Goal: Find specific page/section: Find specific page/section

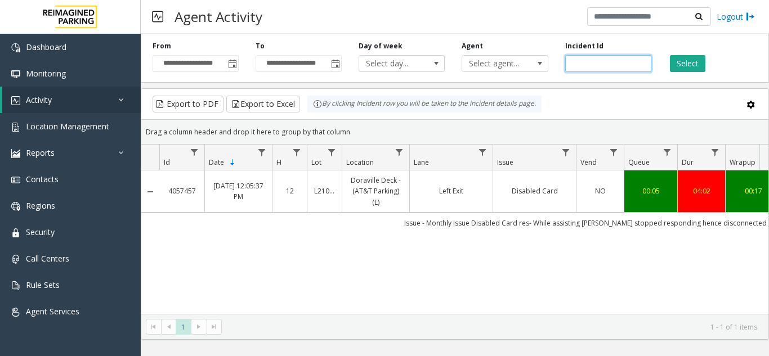
click at [596, 66] on input "number" at bounding box center [608, 63] width 86 height 17
paste input "*******"
click at [572, 69] on input "number" at bounding box center [608, 63] width 86 height 17
type input "*******"
click at [686, 63] on button "Select" at bounding box center [687, 63] width 35 height 17
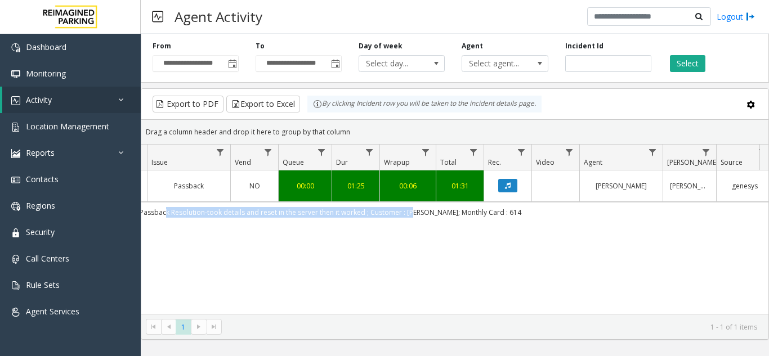
scroll to position [0, 414]
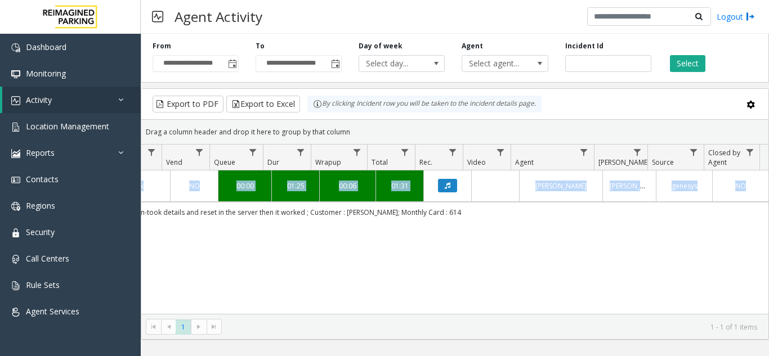
drag, startPoint x: 503, startPoint y: 210, endPoint x: 768, endPoint y: 218, distance: 264.7
click at [768, 218] on div "4054592 [DATE] 05:09:14 PM 17 L21059300 Three Ravinia (L) North Exit - Gate 25 …" at bounding box center [454, 243] width 627 height 144
click at [298, 231] on div "4054592 [DATE] 05:09:14 PM 17 L21059300 Three Ravinia (L) North Exit - Gate 25 …" at bounding box center [454, 243] width 627 height 144
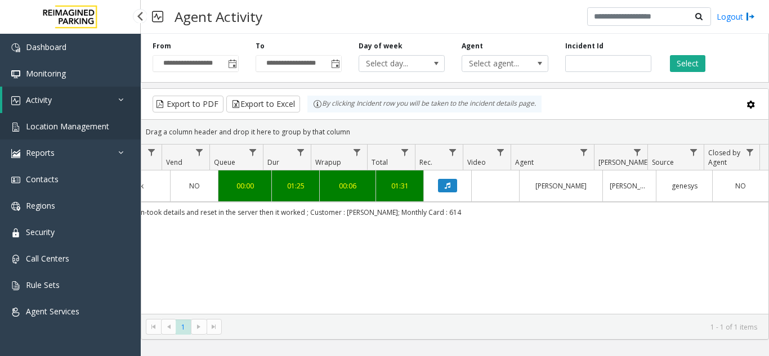
click at [92, 126] on span "Location Management" at bounding box center [67, 126] width 83 height 11
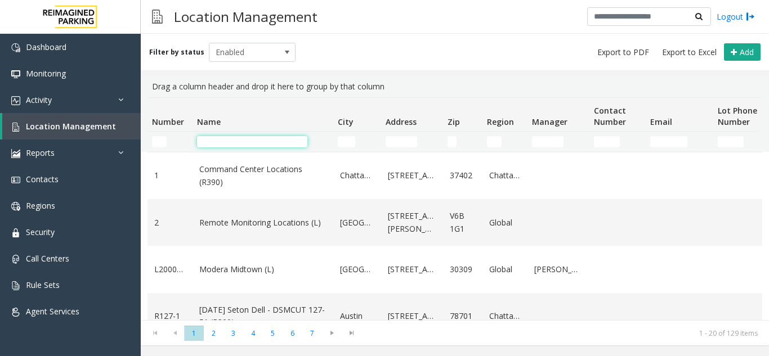
click at [244, 140] on input "Name Filter" at bounding box center [252, 141] width 110 height 11
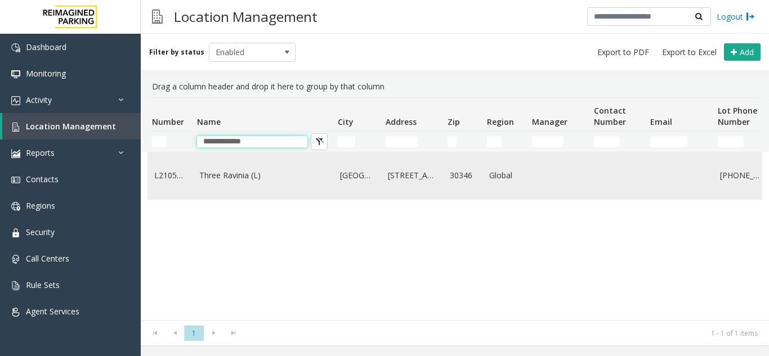
type input "**********"
click at [238, 174] on link "Three Ravinia (L)" at bounding box center [262, 175] width 127 height 12
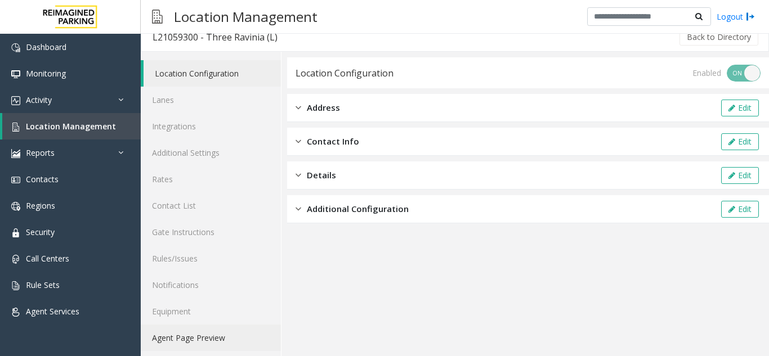
scroll to position [15, 0]
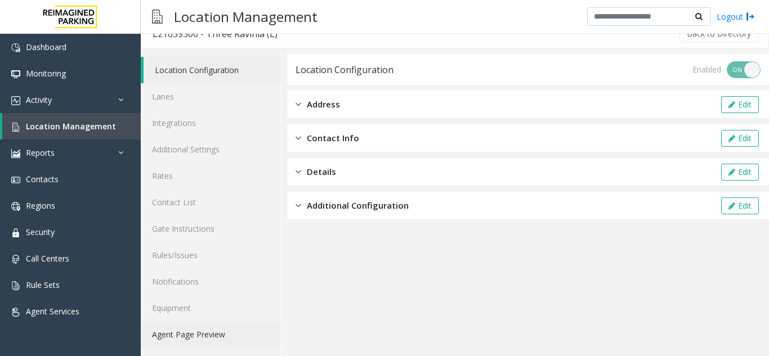
click at [197, 329] on link "Agent Page Preview" at bounding box center [211, 334] width 140 height 26
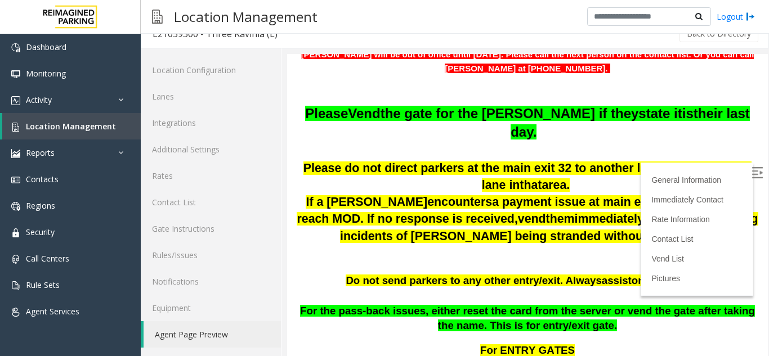
scroll to position [433, 0]
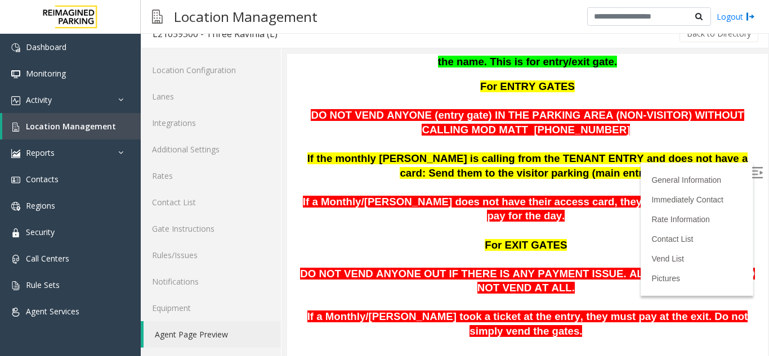
click at [752, 176] on img at bounding box center [757, 172] width 11 height 11
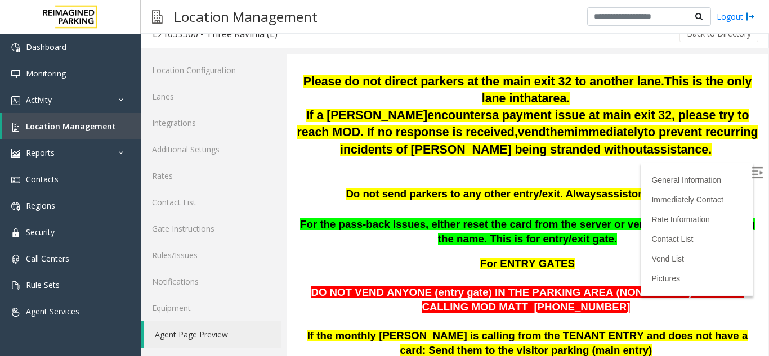
scroll to position [320, 0]
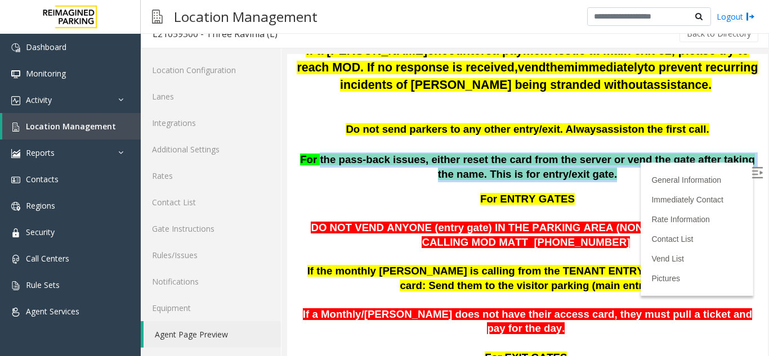
drag, startPoint x: 591, startPoint y: 159, endPoint x: 316, endPoint y: 145, distance: 275.7
click at [316, 153] on p "For the pass-back issues, either reset the card from the server or vend the gat…" at bounding box center [528, 168] width 464 height 30
click at [501, 154] on span "For the pass-back issues, either reset the card from the server or vend the gat…" at bounding box center [527, 167] width 455 height 27
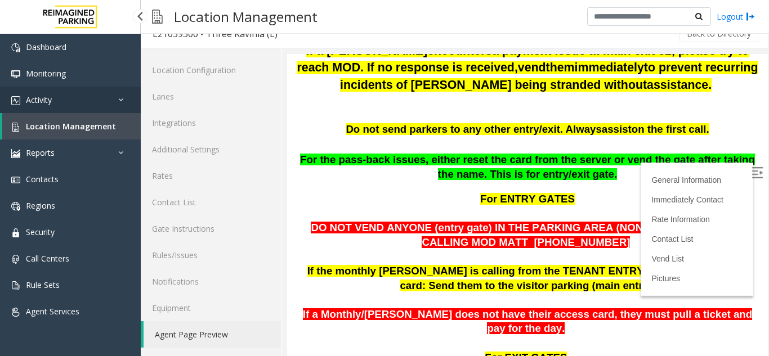
click at [61, 90] on link "Activity" at bounding box center [70, 100] width 141 height 26
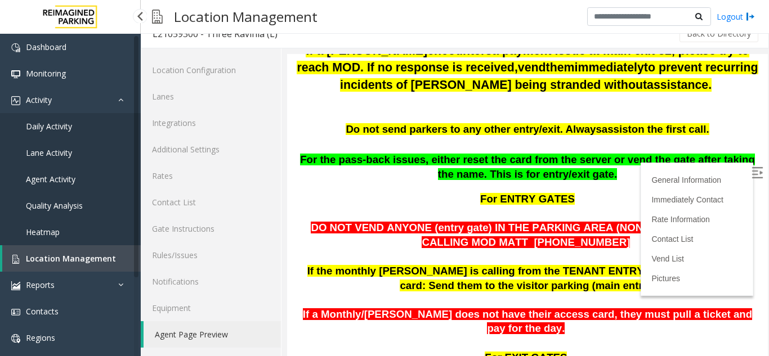
click at [50, 179] on span "Agent Activity" at bounding box center [51, 179] width 50 height 11
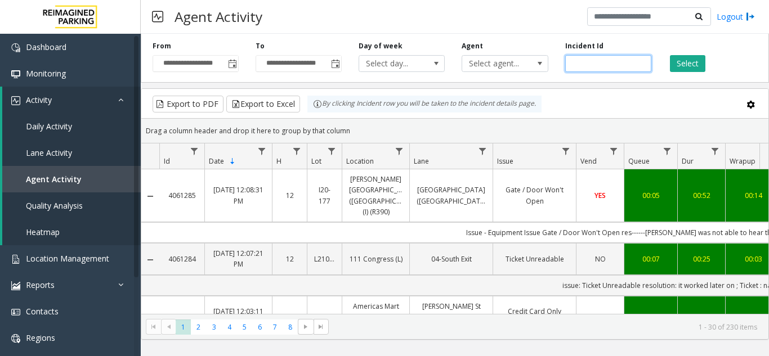
click at [596, 66] on input "number" at bounding box center [608, 63] width 86 height 17
click at [600, 66] on input "number" at bounding box center [608, 63] width 86 height 17
paste input "*******"
click at [573, 65] on input "number" at bounding box center [608, 63] width 86 height 17
type input "*******"
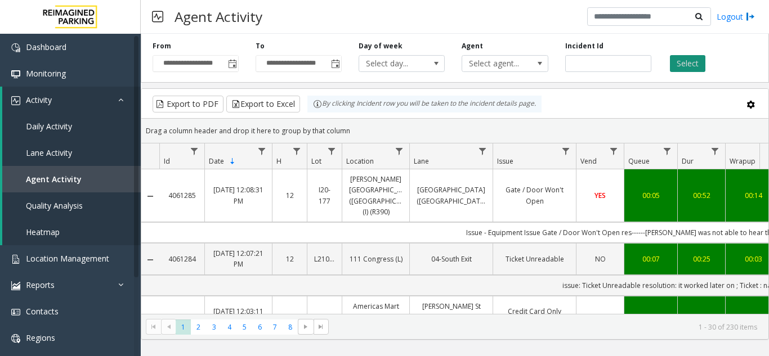
click at [678, 62] on button "Select" at bounding box center [687, 63] width 35 height 17
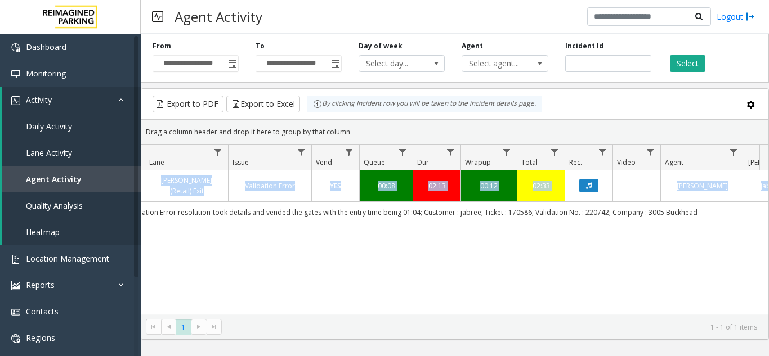
scroll to position [0, 414]
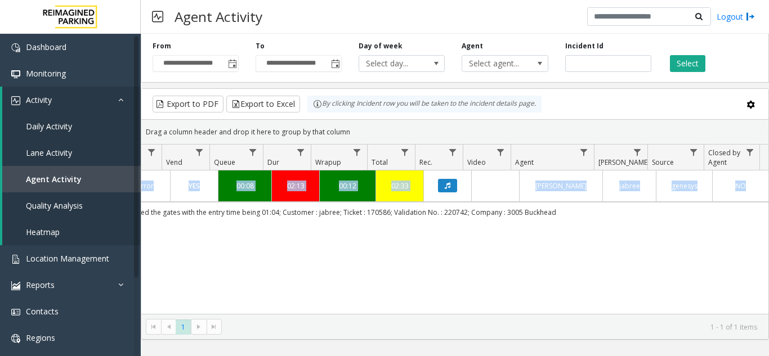
drag, startPoint x: 389, startPoint y: 214, endPoint x: 614, endPoint y: 227, distance: 225.0
click at [614, 227] on div "4058811 [DATE] 07:45:24 AM 7 L21082601 3005 Buckhead (L) [PERSON_NAME] (Retail)…" at bounding box center [454, 243] width 627 height 144
click at [68, 261] on span "Location Management" at bounding box center [67, 258] width 83 height 11
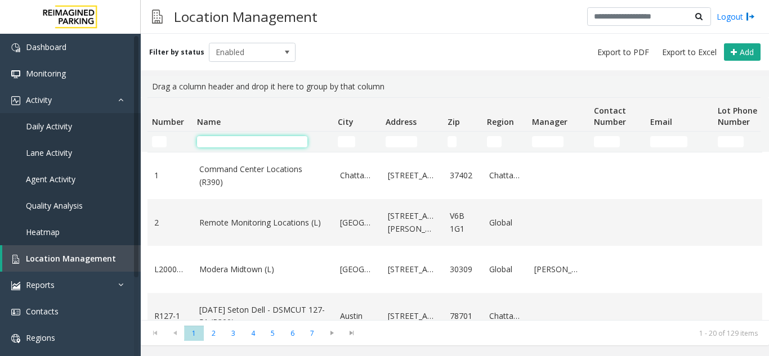
click at [258, 138] on input "Name Filter" at bounding box center [252, 141] width 110 height 11
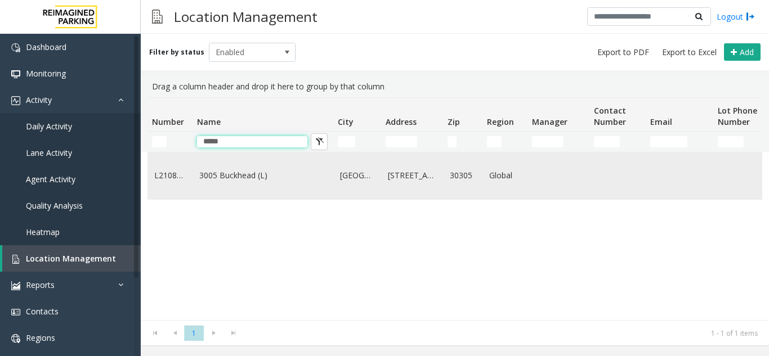
type input "****"
click at [235, 169] on td "3005 Buckhead (L)" at bounding box center [263, 176] width 141 height 47
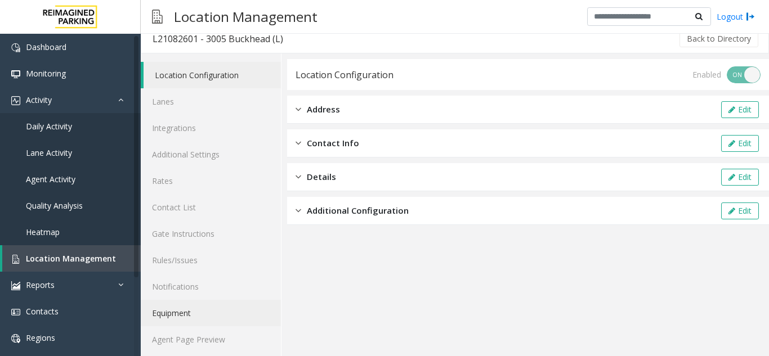
scroll to position [15, 0]
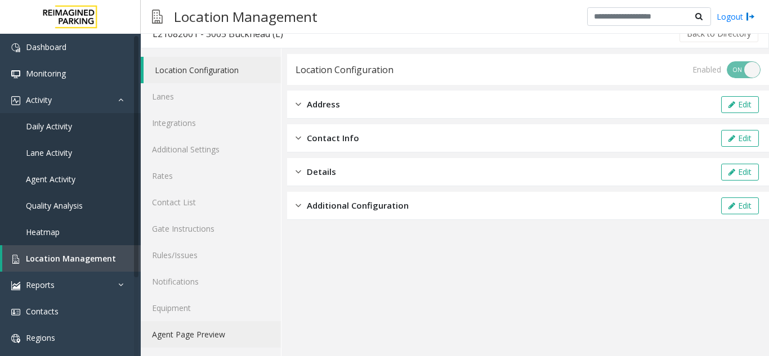
click at [189, 334] on link "Agent Page Preview" at bounding box center [211, 334] width 140 height 26
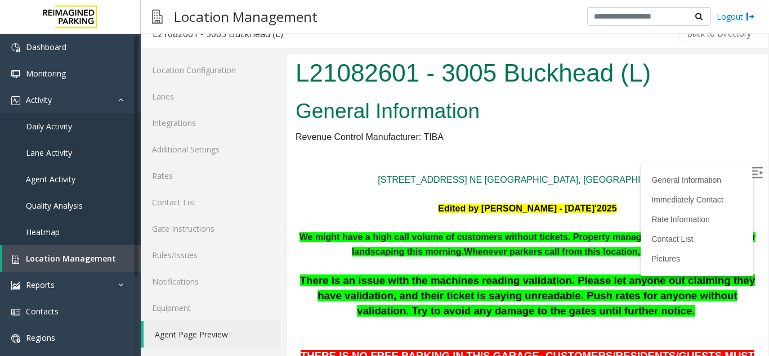
scroll to position [113, 0]
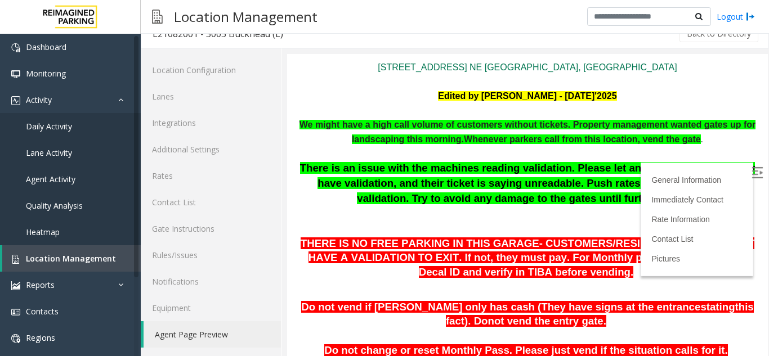
click at [752, 175] on img at bounding box center [757, 172] width 11 height 11
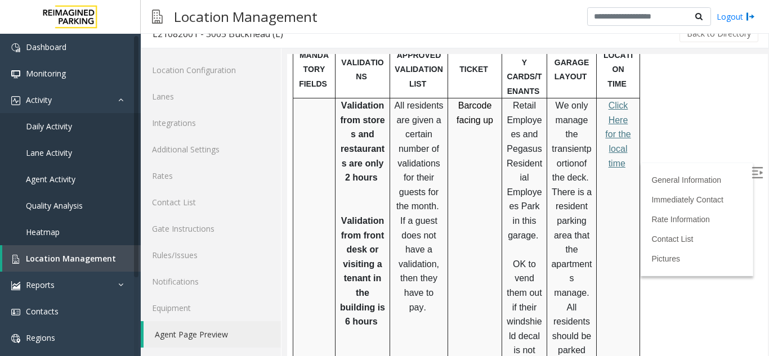
scroll to position [676, 0]
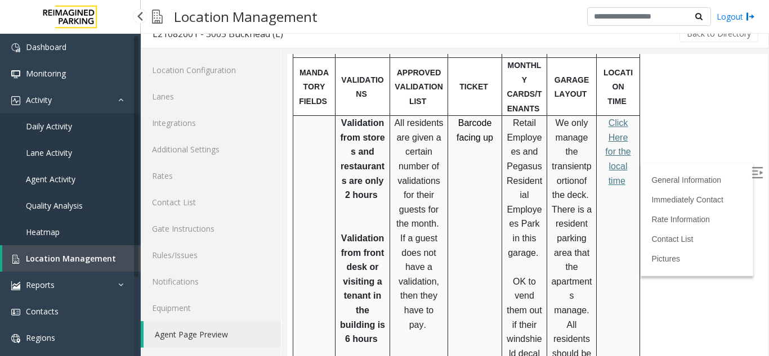
click at [69, 172] on link "Agent Activity" at bounding box center [70, 179] width 141 height 26
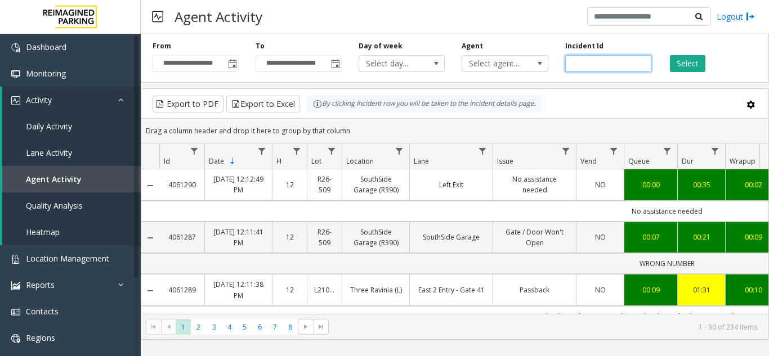
click at [603, 61] on input "number" at bounding box center [608, 63] width 86 height 17
paste input "*******"
click at [576, 63] on input "number" at bounding box center [608, 63] width 86 height 17
click at [574, 64] on input "number" at bounding box center [608, 63] width 86 height 17
type input "*******"
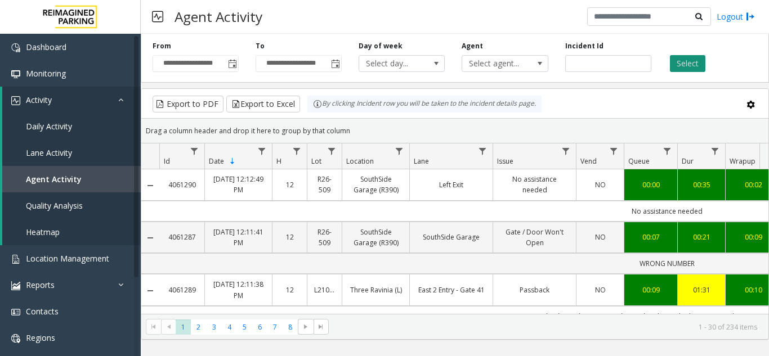
click at [690, 65] on button "Select" at bounding box center [687, 63] width 35 height 17
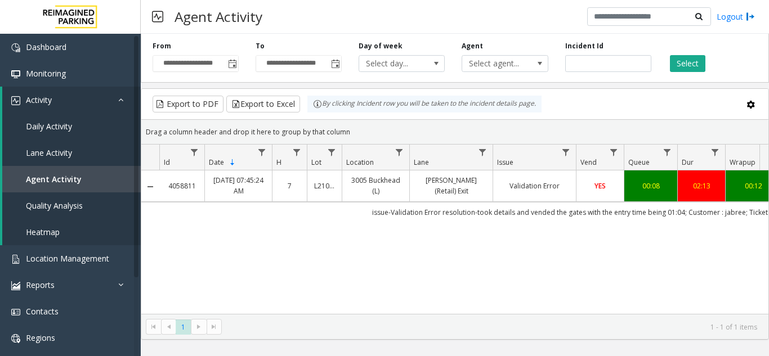
scroll to position [0, 414]
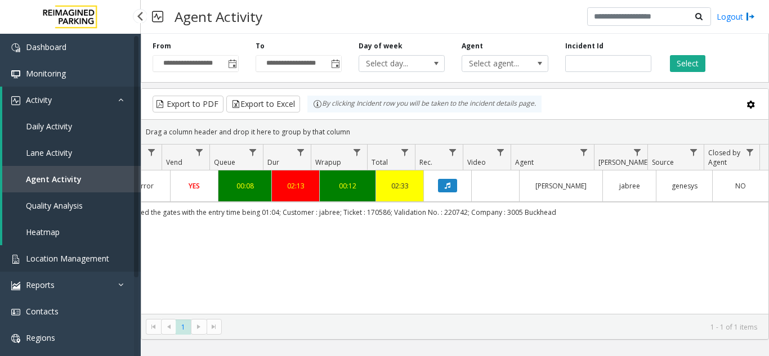
click at [82, 267] on link "Location Management" at bounding box center [70, 258] width 141 height 26
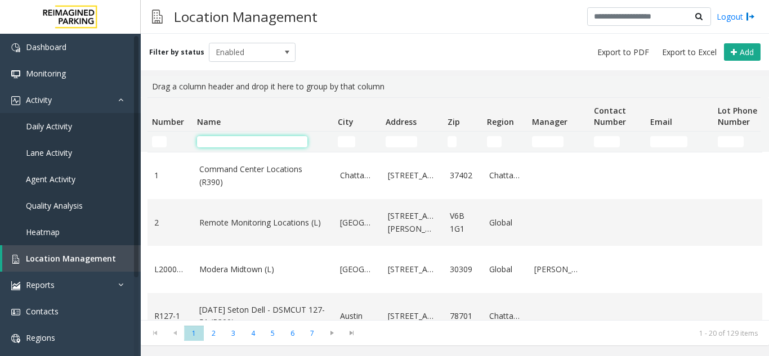
click at [257, 140] on input "Name Filter" at bounding box center [252, 141] width 110 height 11
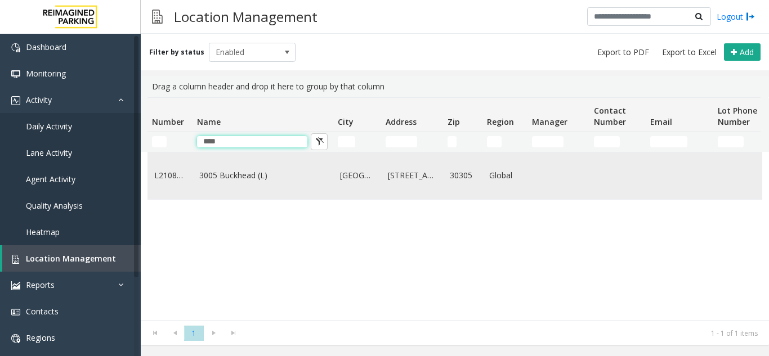
type input "****"
click at [239, 182] on link "3005 Buckhead (L)" at bounding box center [262, 175] width 127 height 12
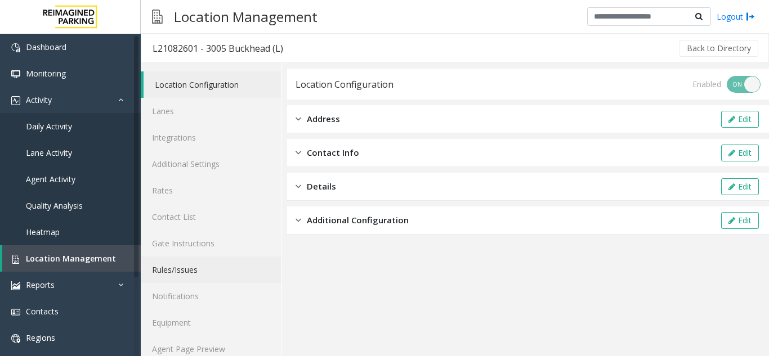
scroll to position [15, 0]
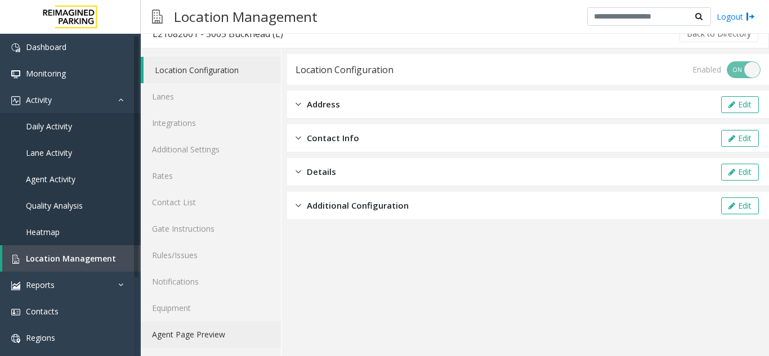
click at [212, 330] on link "Agent Page Preview" at bounding box center [211, 334] width 140 height 26
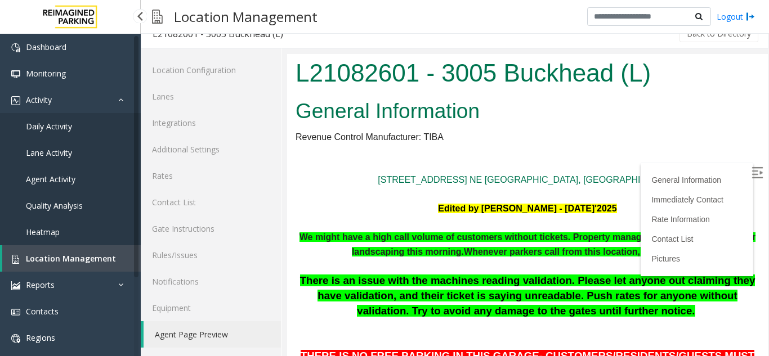
click at [64, 183] on span "Agent Activity" at bounding box center [51, 179] width 50 height 11
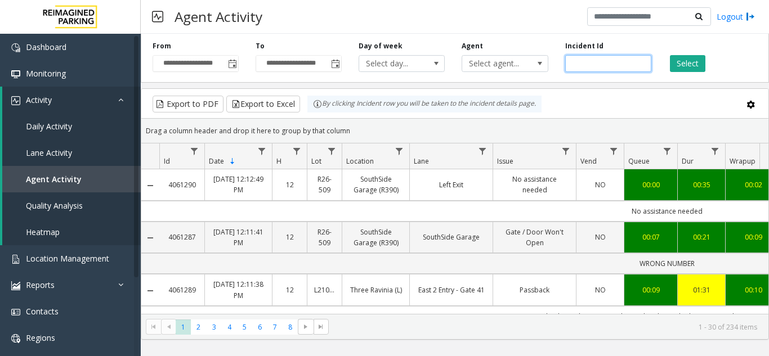
click at [598, 58] on input "number" at bounding box center [608, 63] width 86 height 17
paste input "*******"
click at [573, 59] on input "number" at bounding box center [608, 63] width 86 height 17
type input "*******"
click at [679, 60] on button "Select" at bounding box center [687, 63] width 35 height 17
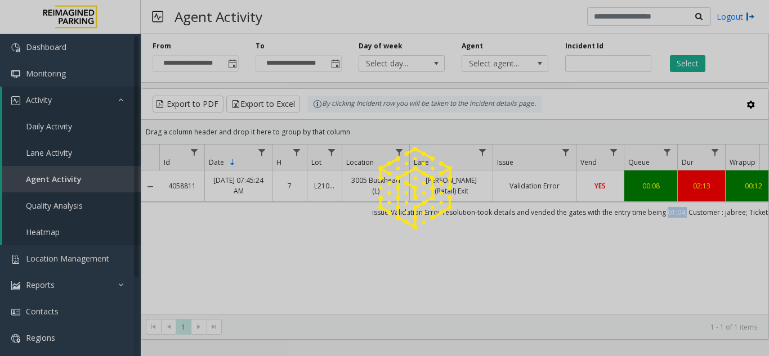
drag, startPoint x: 684, startPoint y: 214, endPoint x: 667, endPoint y: 214, distance: 17.5
click at [667, 214] on td "issue-Validation Error resolution-took details and vended the gates with the en…" at bounding box center [666, 212] width 1015 height 20
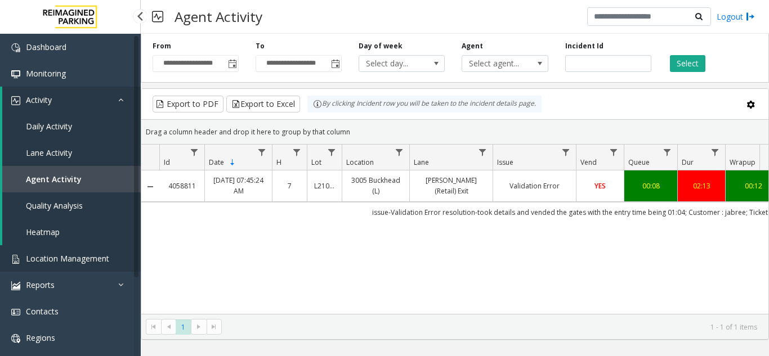
click at [48, 262] on span "Location Management" at bounding box center [67, 258] width 83 height 11
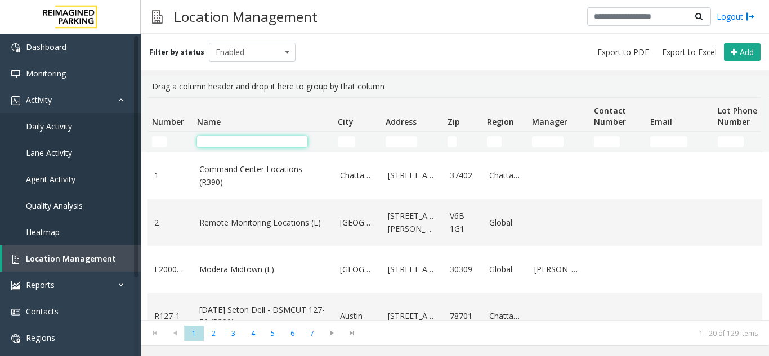
click at [218, 142] on input "Name Filter" at bounding box center [252, 141] width 110 height 11
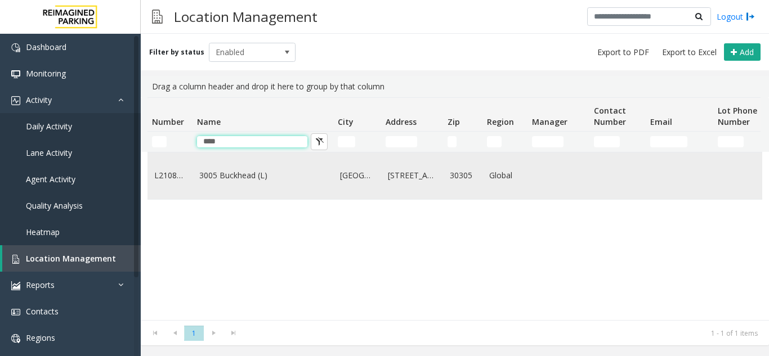
type input "****"
click at [238, 178] on link "3005 Buckhead (L)" at bounding box center [262, 175] width 127 height 12
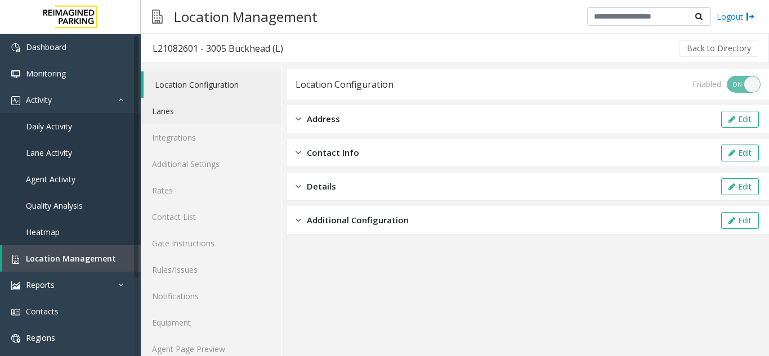
click at [181, 117] on link "Lanes" at bounding box center [211, 111] width 140 height 26
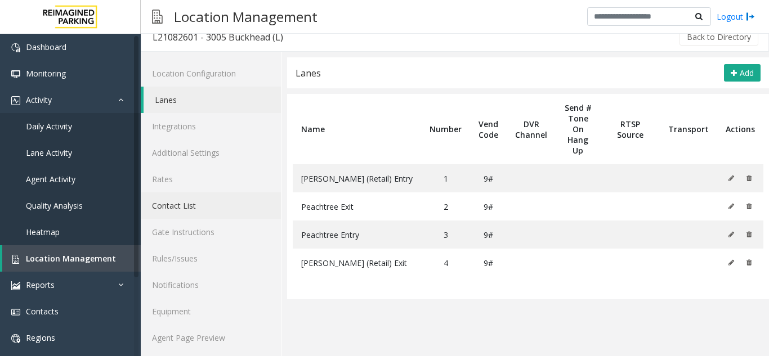
scroll to position [15, 0]
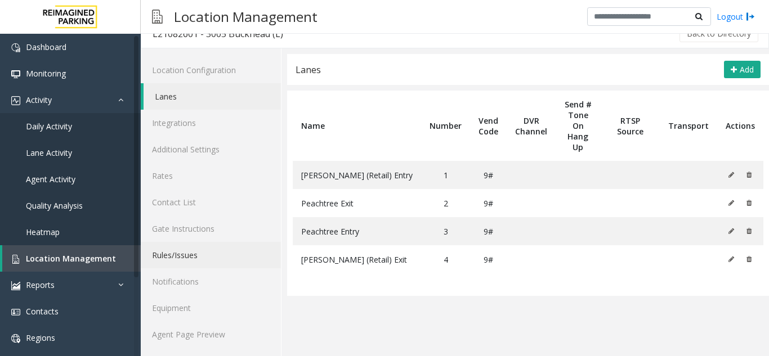
click at [187, 258] on link "Rules/Issues" at bounding box center [211, 255] width 140 height 26
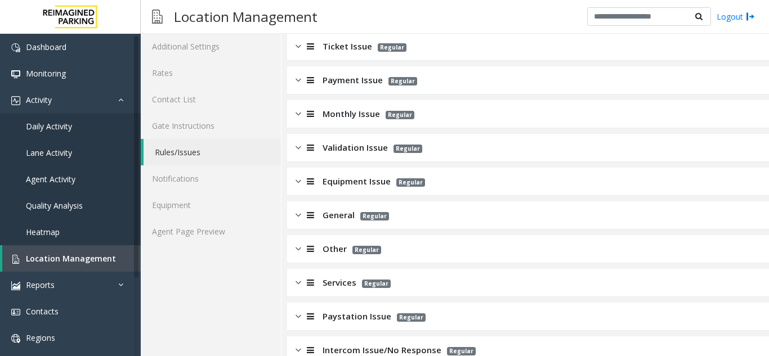
scroll to position [127, 0]
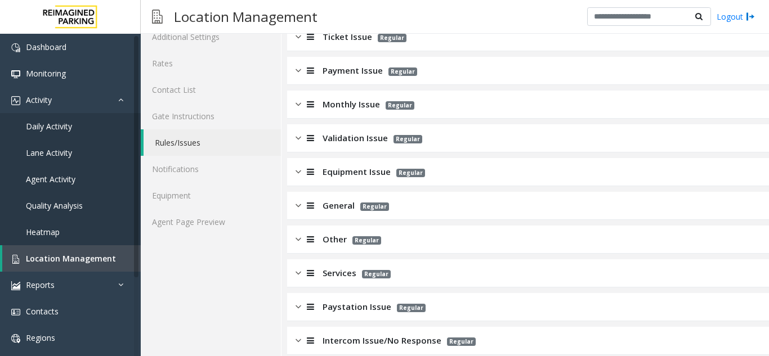
click at [342, 122] on app-rules-listview "Ticket Issue Regular Payment Issue Regular Monthly Issue Regular Validation Iss…" at bounding box center [528, 206] width 482 height 366
click at [343, 131] on div "Validation Issue Regular" at bounding box center [528, 138] width 482 height 28
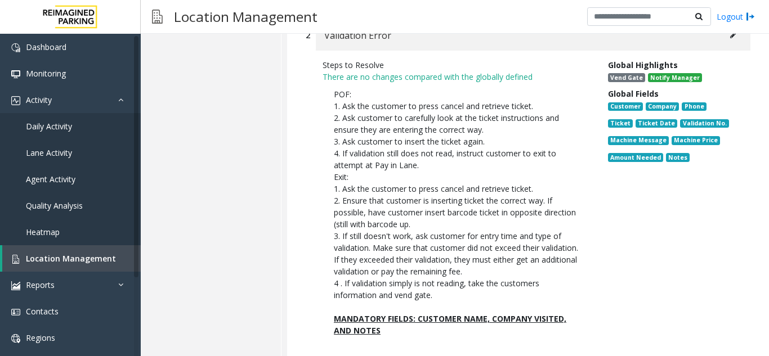
scroll to position [521, 0]
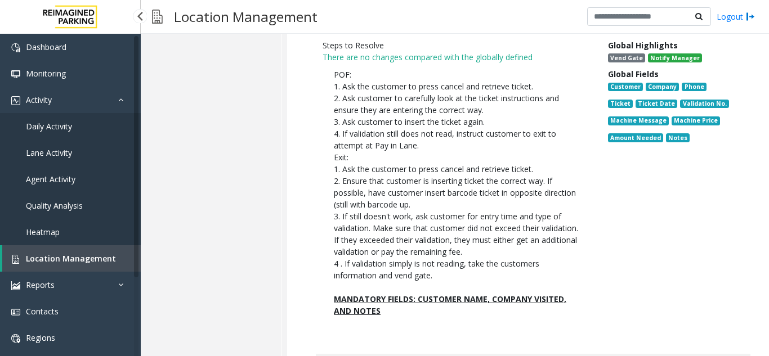
click at [57, 182] on span "Agent Activity" at bounding box center [51, 179] width 50 height 11
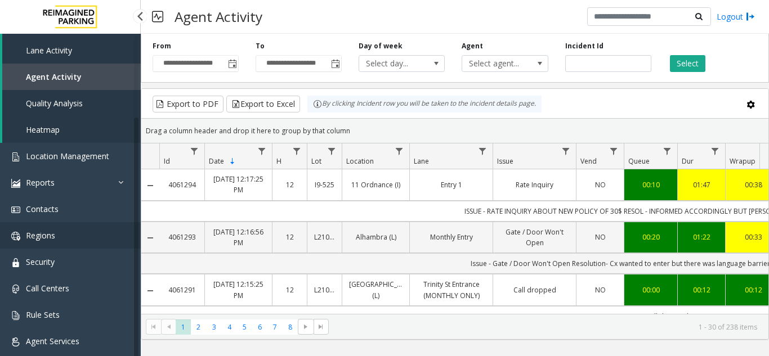
scroll to position [104, 0]
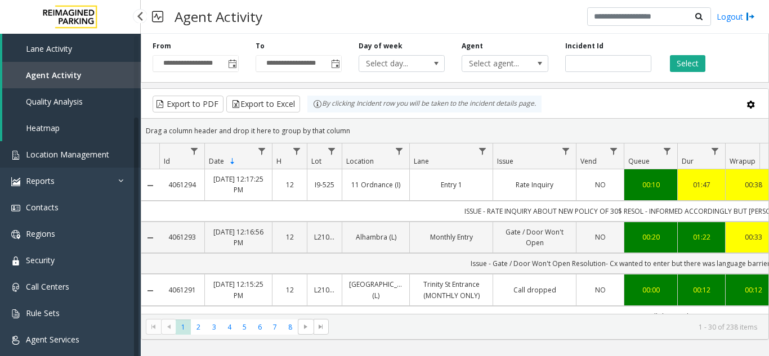
click at [55, 145] on link "Location Management" at bounding box center [70, 154] width 141 height 26
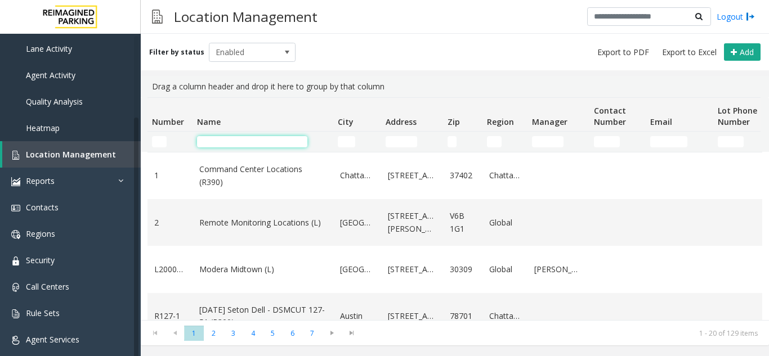
click at [242, 145] on input "Name Filter" at bounding box center [252, 141] width 110 height 11
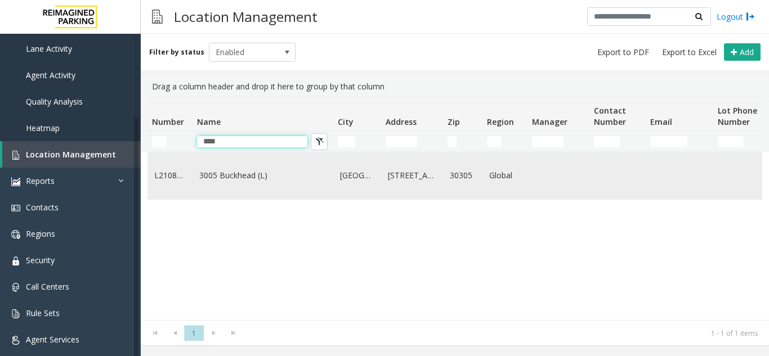
type input "****"
click at [217, 177] on link "3005 Buckhead (L)" at bounding box center [262, 175] width 127 height 12
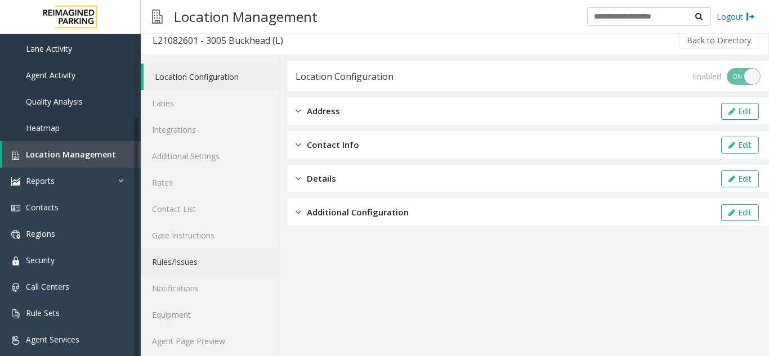
scroll to position [15, 0]
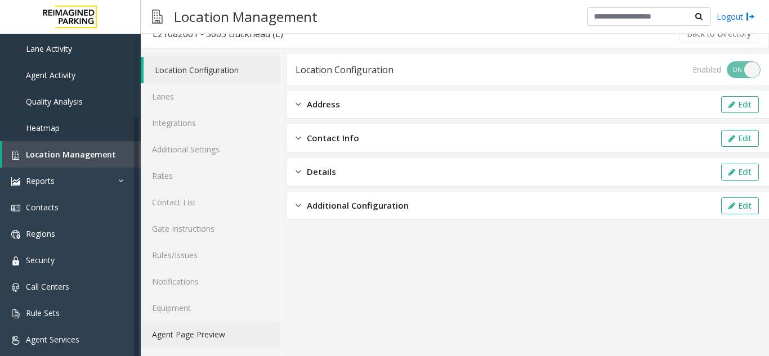
click at [213, 336] on link "Agent Page Preview" at bounding box center [211, 334] width 140 height 26
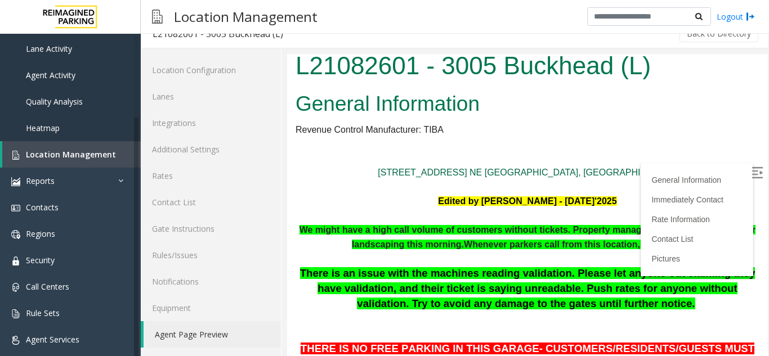
scroll to position [56, 0]
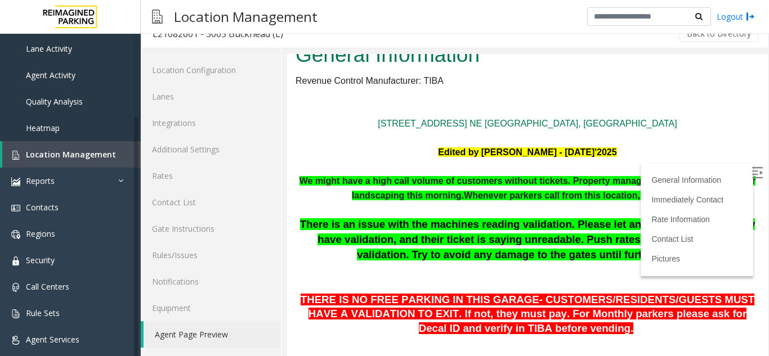
click at [752, 172] on img at bounding box center [757, 172] width 11 height 11
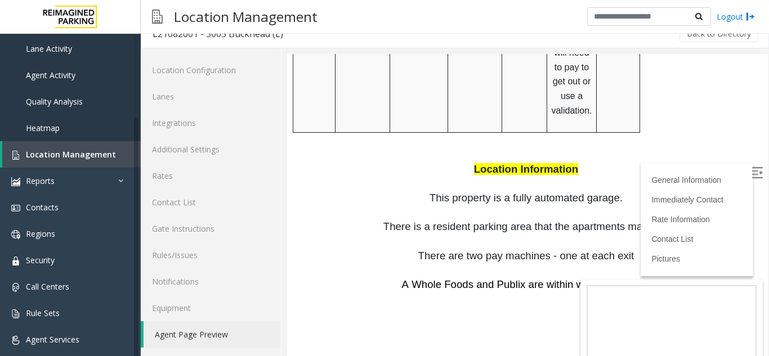
scroll to position [1689, 0]
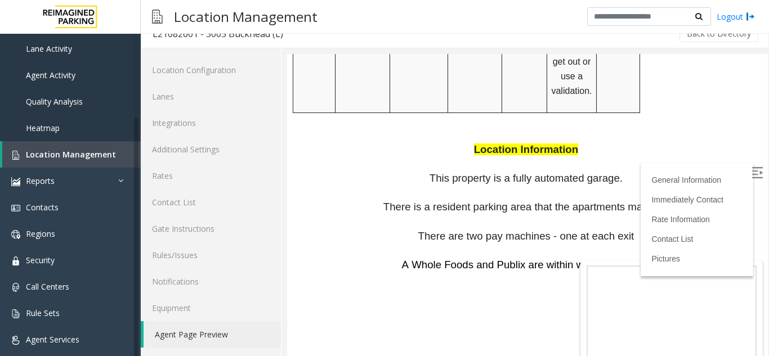
click at [752, 173] on img at bounding box center [757, 172] width 11 height 11
click at [73, 155] on span "Location Management" at bounding box center [71, 154] width 90 height 11
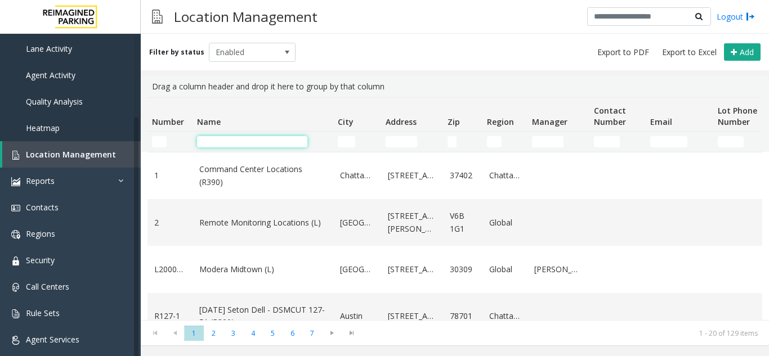
click at [273, 138] on input "Name Filter" at bounding box center [252, 141] width 110 height 11
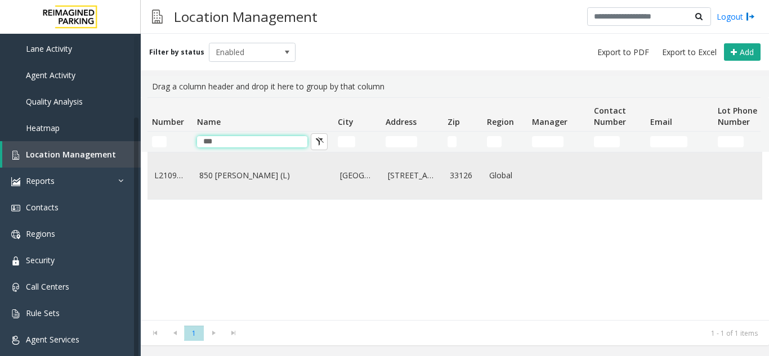
type input "***"
click at [245, 178] on link "850 [PERSON_NAME] (L)" at bounding box center [262, 175] width 127 height 12
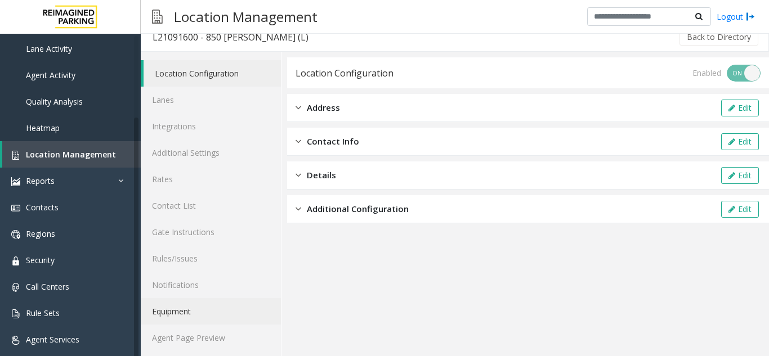
scroll to position [15, 0]
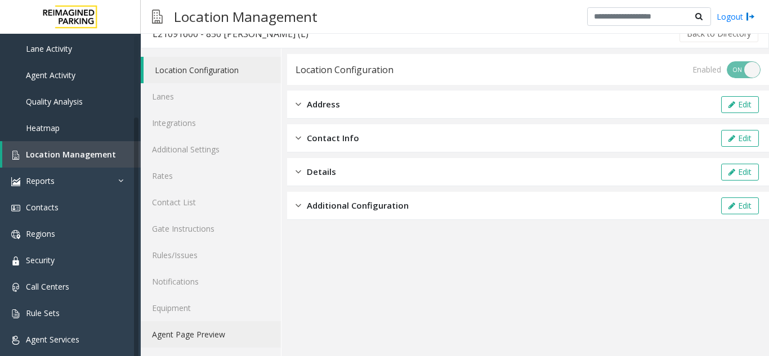
click at [199, 332] on link "Agent Page Preview" at bounding box center [211, 334] width 140 height 26
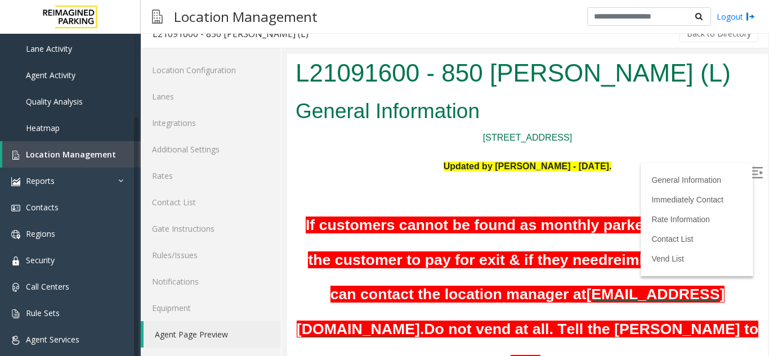
click at [752, 168] on img at bounding box center [757, 172] width 11 height 11
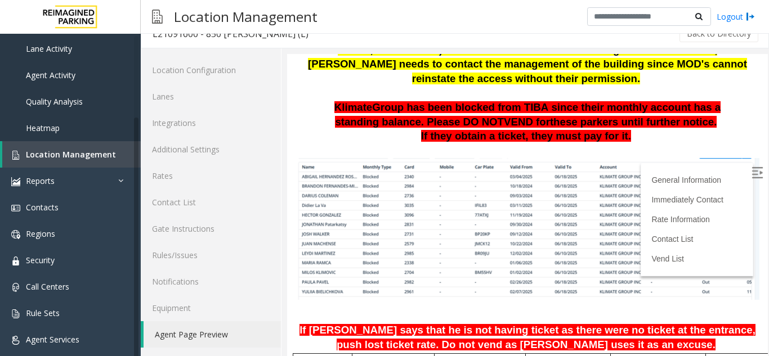
scroll to position [632, 0]
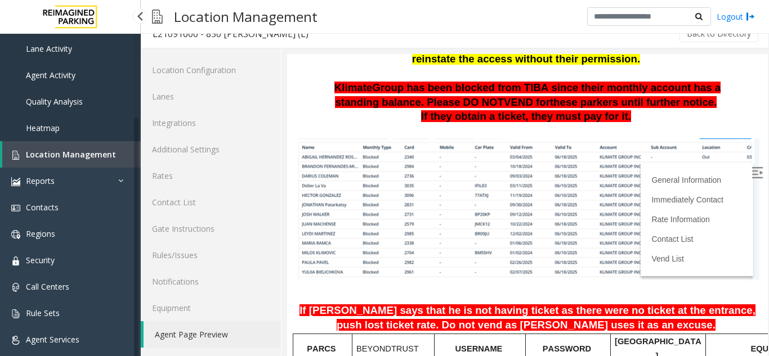
click at [61, 79] on span "Agent Activity" at bounding box center [51, 75] width 50 height 11
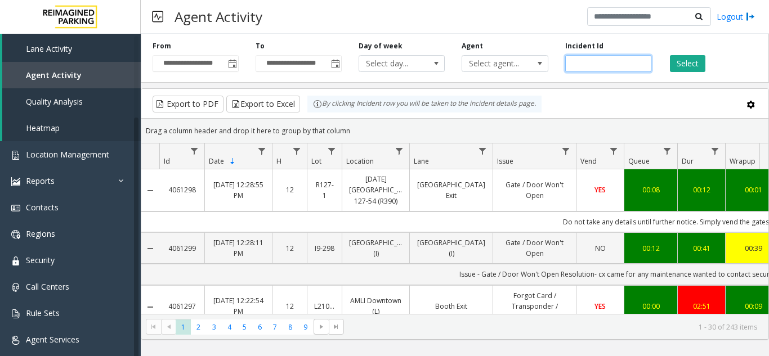
click at [598, 62] on input "number" at bounding box center [608, 63] width 86 height 17
paste input "*******"
click at [573, 64] on input "number" at bounding box center [608, 63] width 86 height 17
type input "*******"
click at [688, 62] on button "Select" at bounding box center [687, 63] width 35 height 17
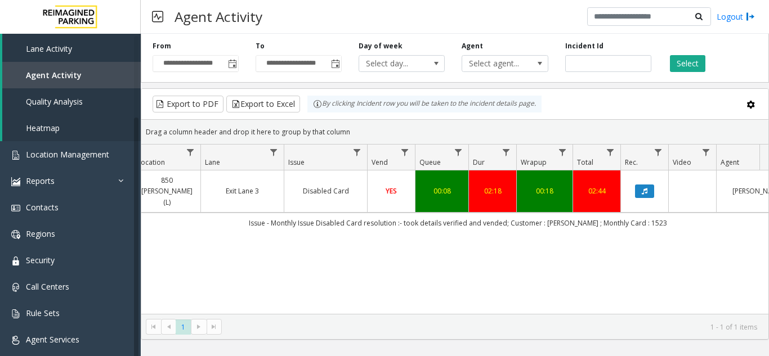
scroll to position [0, 212]
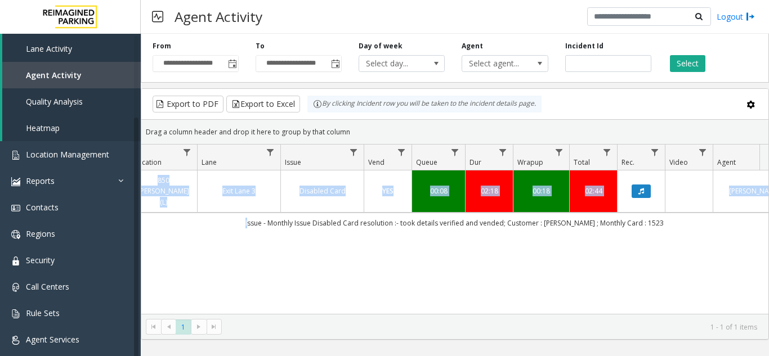
drag, startPoint x: 249, startPoint y: 211, endPoint x: 649, endPoint y: 233, distance: 399.8
click at [649, 233] on div "4054302 [DATE] 11:26:59 AM 11 L21091600 850 [PERSON_NAME] (L) Exit Lane 3 Disab…" at bounding box center [454, 243] width 627 height 144
